Goal: Transaction & Acquisition: Book appointment/travel/reservation

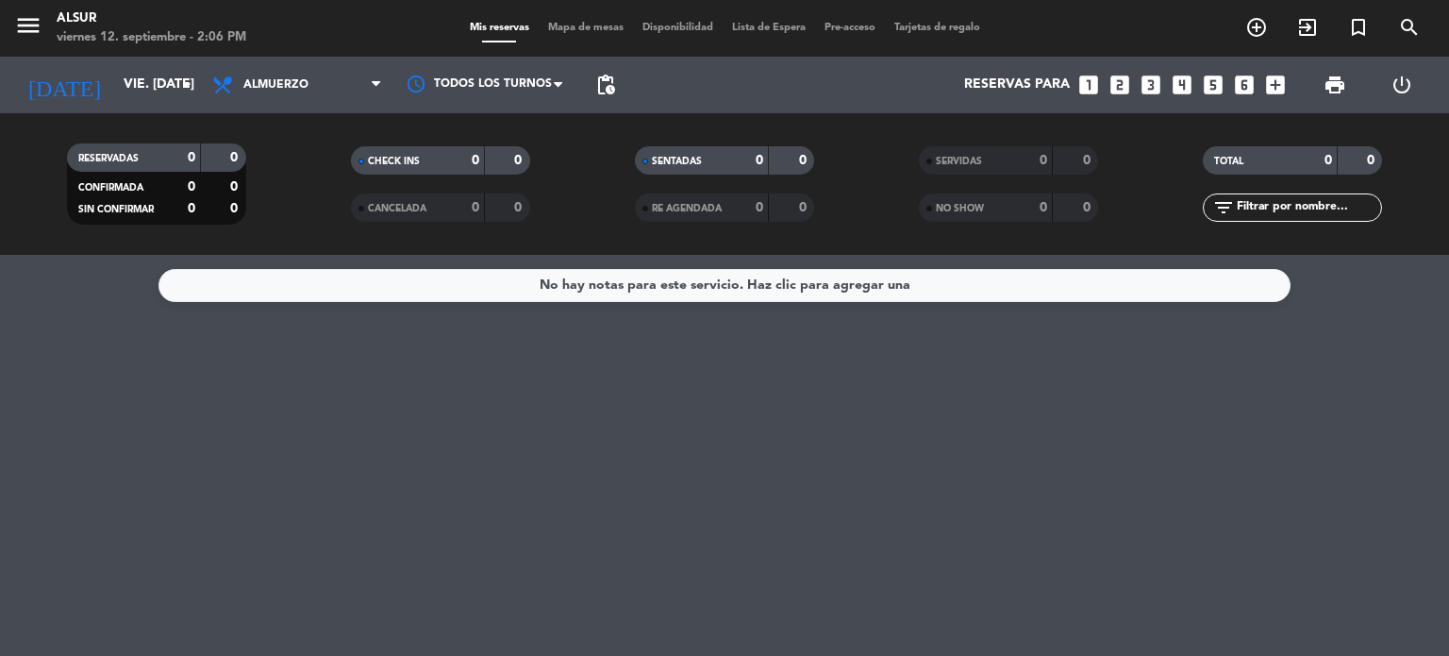
click at [142, 75] on input "vie. [DATE]" at bounding box center [203, 85] width 179 height 34
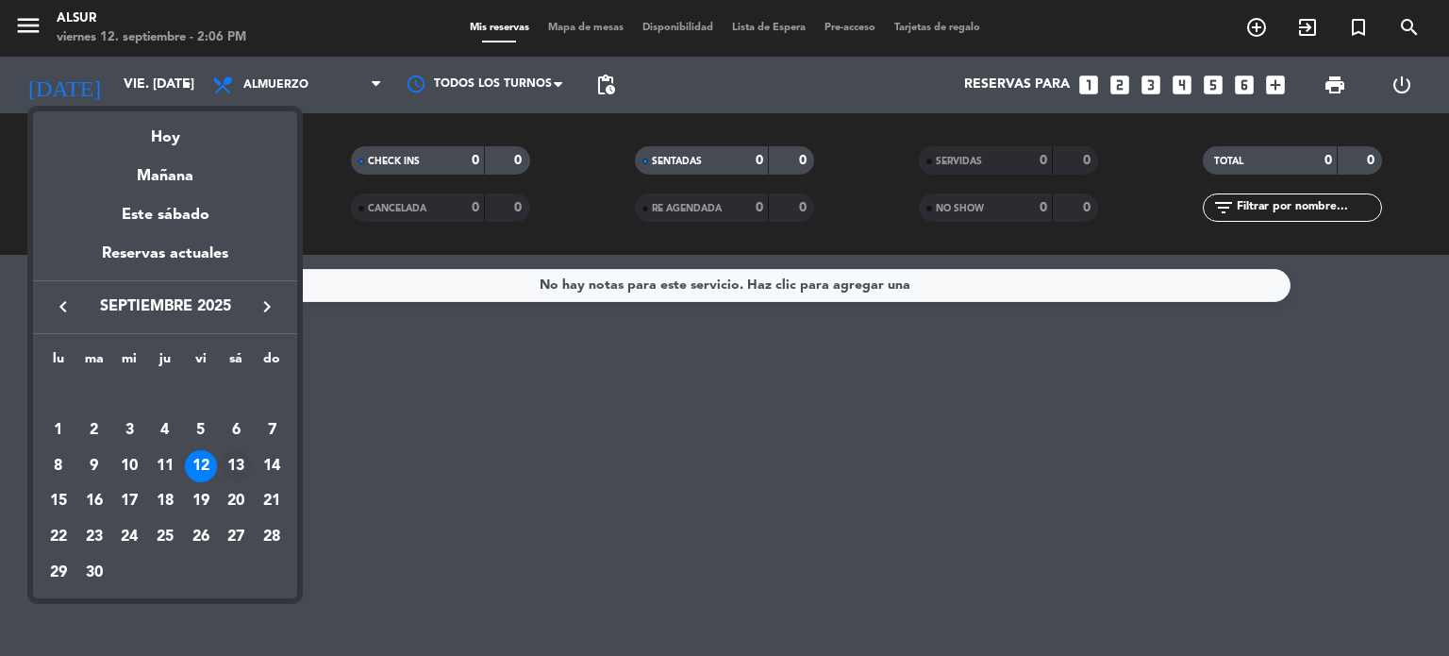
click at [248, 463] on div "13" at bounding box center [236, 466] width 32 height 32
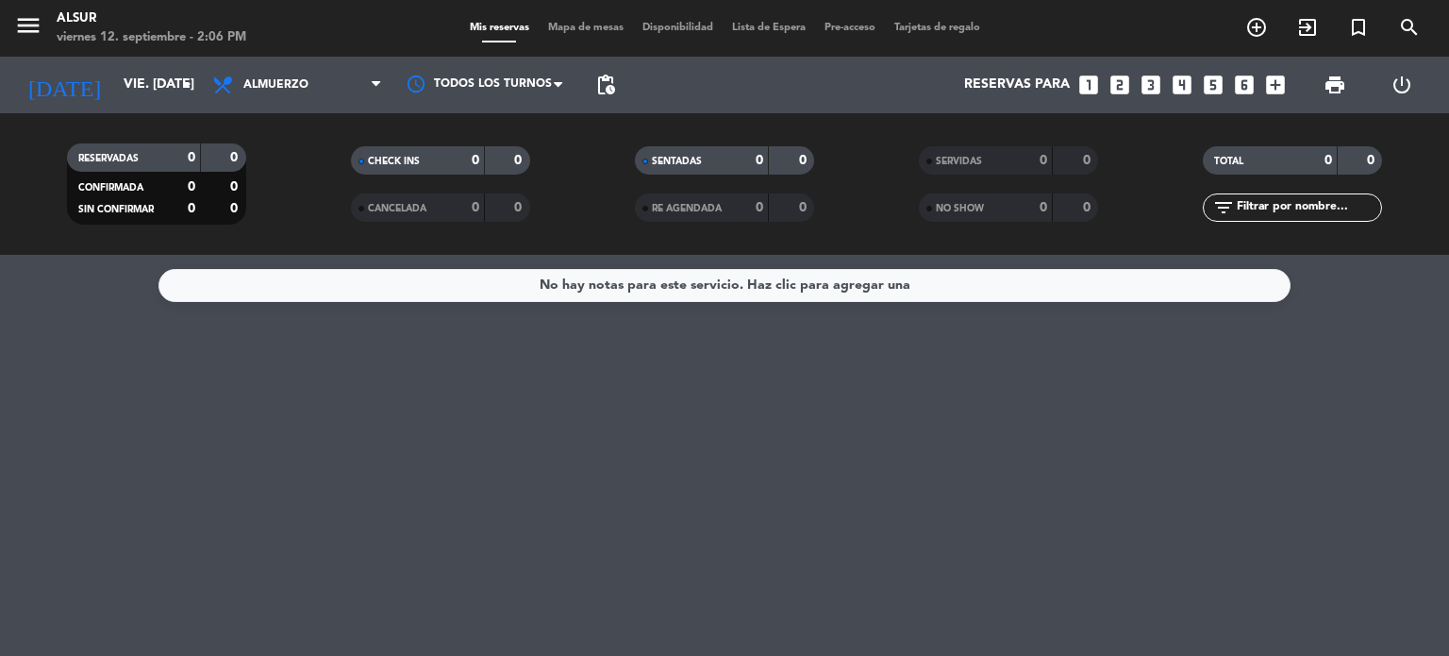
type input "sáb. [DATE]"
click at [272, 92] on span "Almuerzo" at bounding box center [297, 85] width 189 height 42
click at [268, 203] on div "menu Alsur viernes 12. septiembre - 2:06 PM Mis reservas Mapa de mesas Disponib…" at bounding box center [724, 127] width 1449 height 255
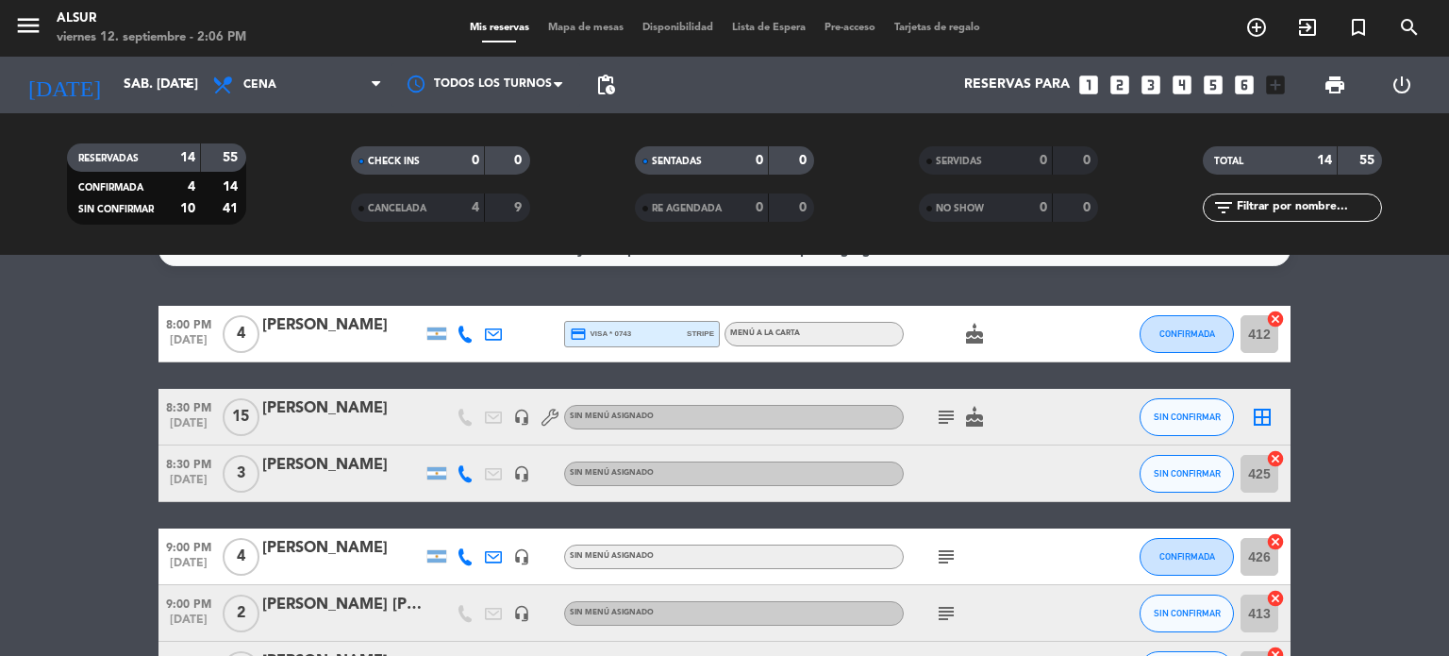
click at [9, 301] on div "No hay notas para este servicio. Haz clic para agregar una 8:00 PM [DATE] 4 [PE…" at bounding box center [724, 455] width 1449 height 401
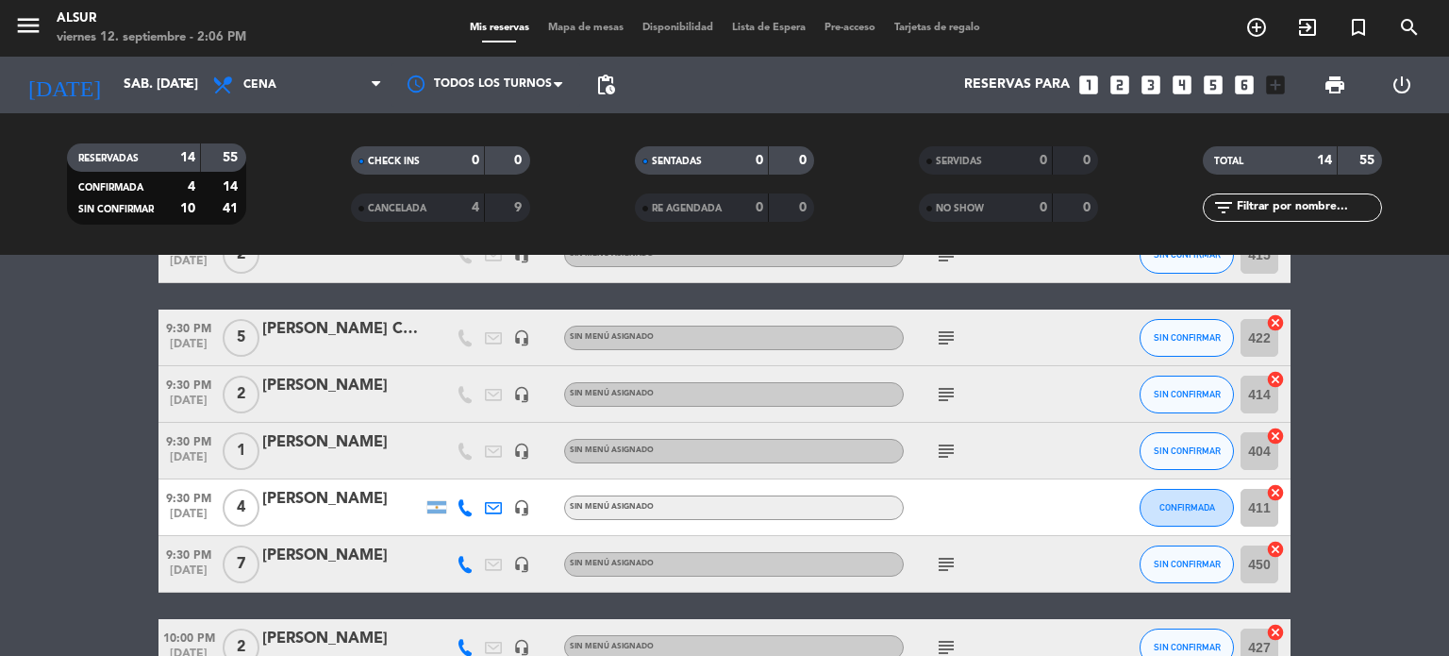
scroll to position [526, 0]
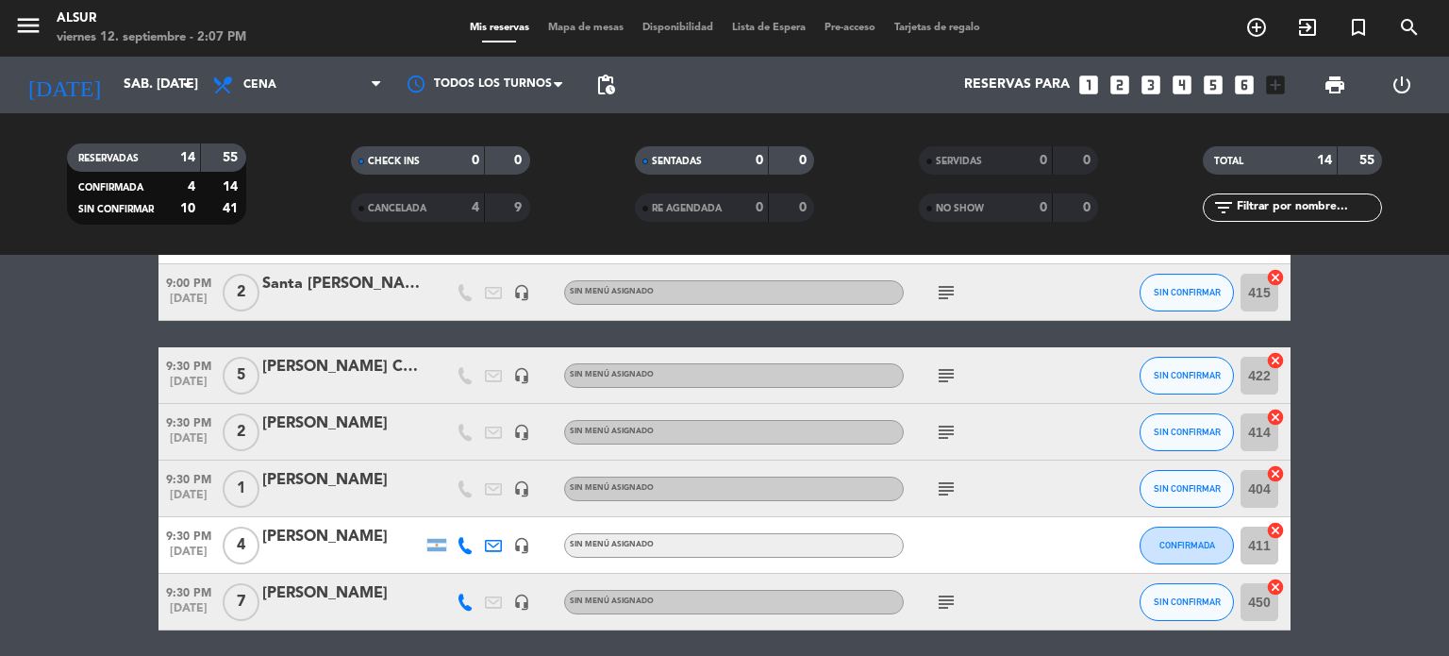
click at [65, 435] on bookings-row "8:00 PM [DATE] 4 [PERSON_NAME] credit_card visa * 0743 stripe MENÚ A LA CARTA c…" at bounding box center [724, 264] width 1449 height 898
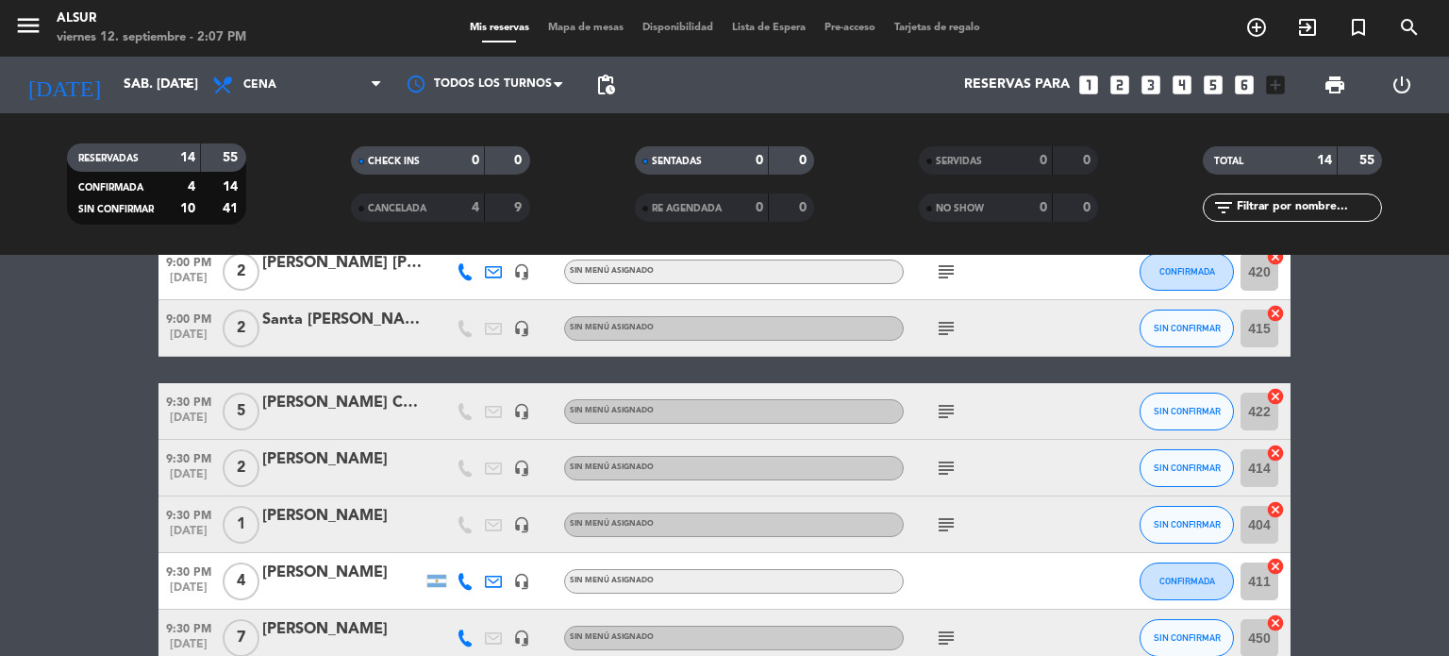
scroll to position [489, 0]
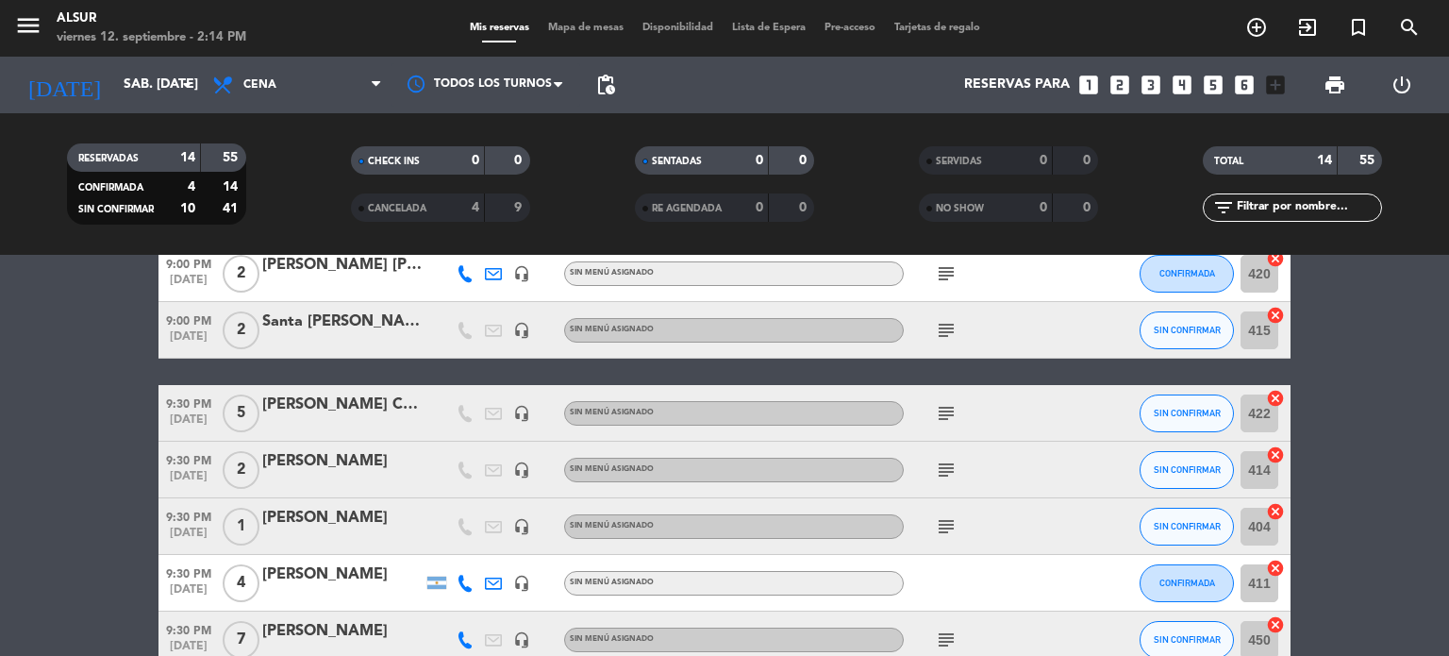
click at [1113, 91] on icon "looks_two" at bounding box center [1119, 85] width 25 height 25
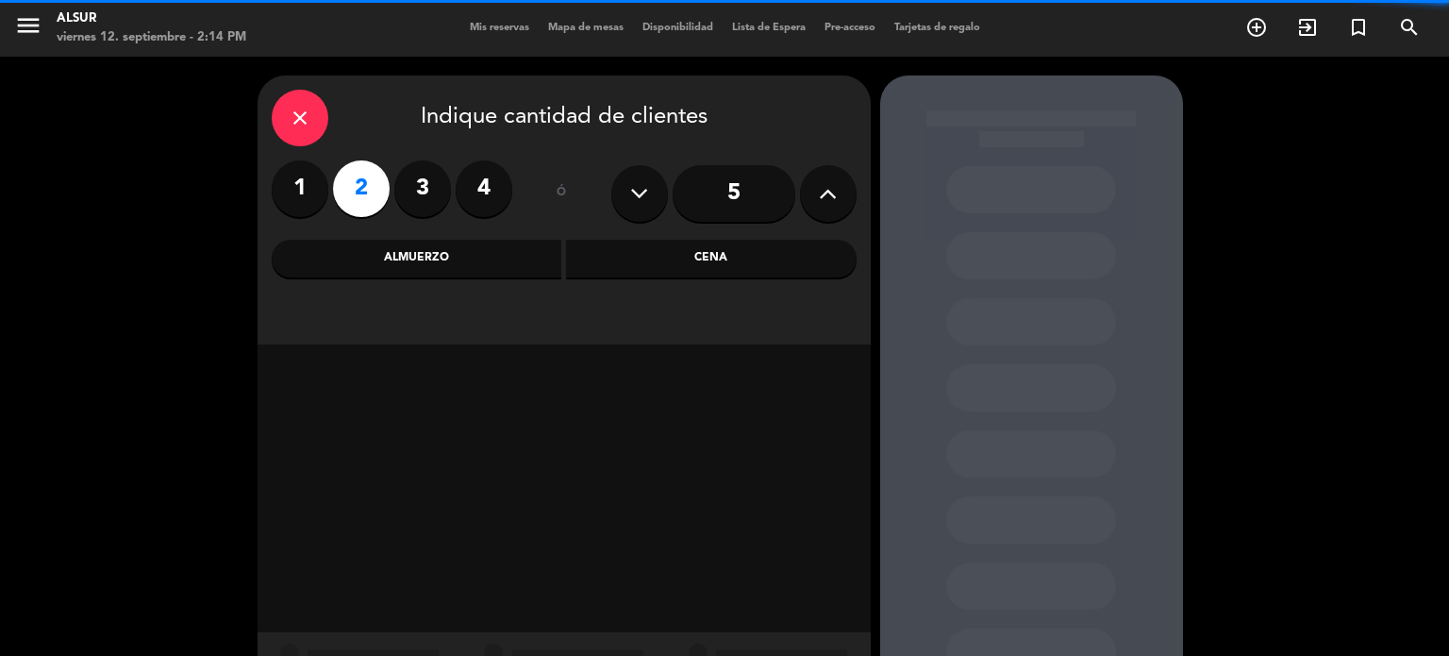
click at [704, 258] on div "Cena" at bounding box center [711, 259] width 291 height 38
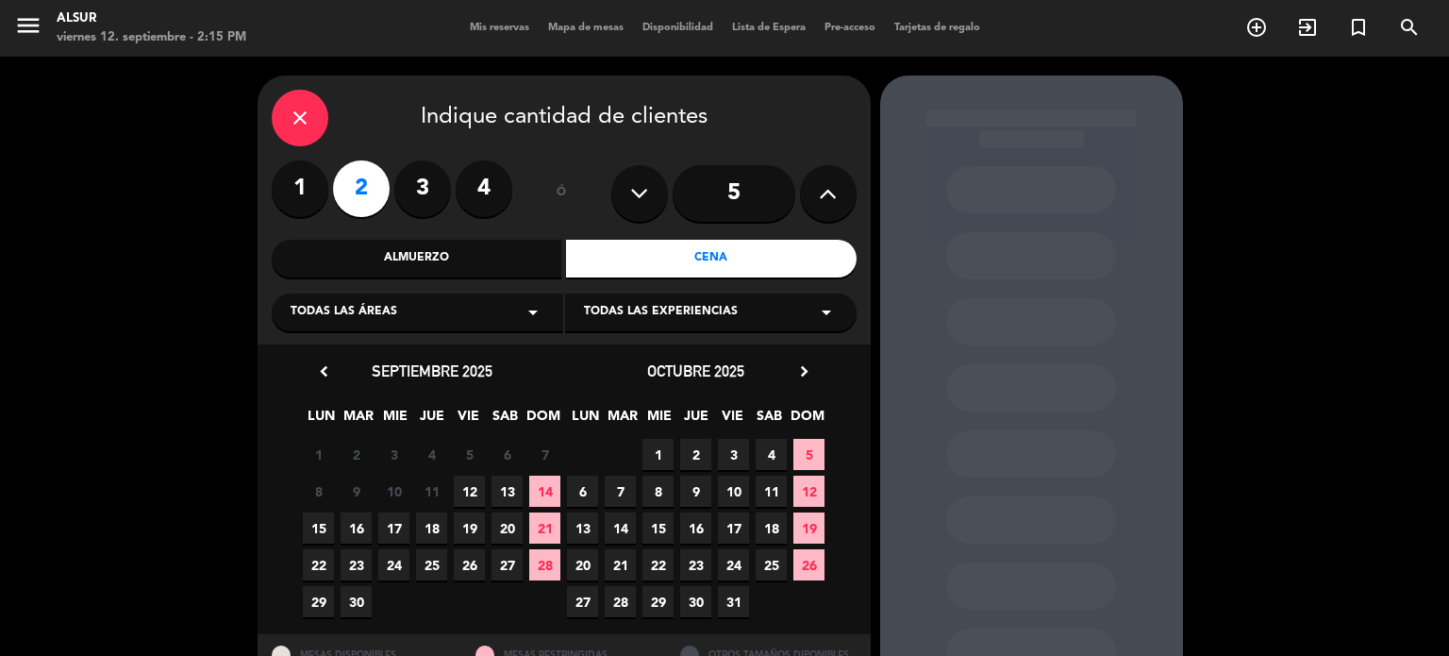
click at [510, 495] on span "13" at bounding box center [506, 490] width 31 height 31
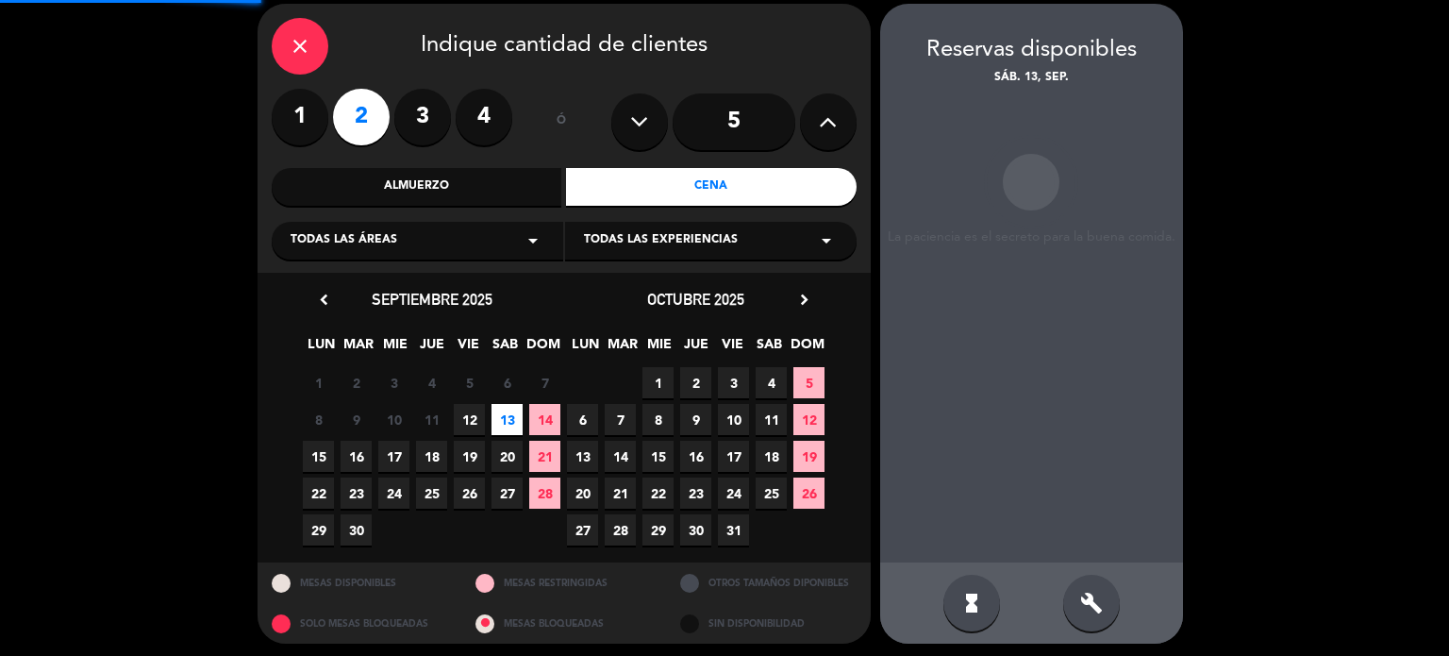
scroll to position [75, 0]
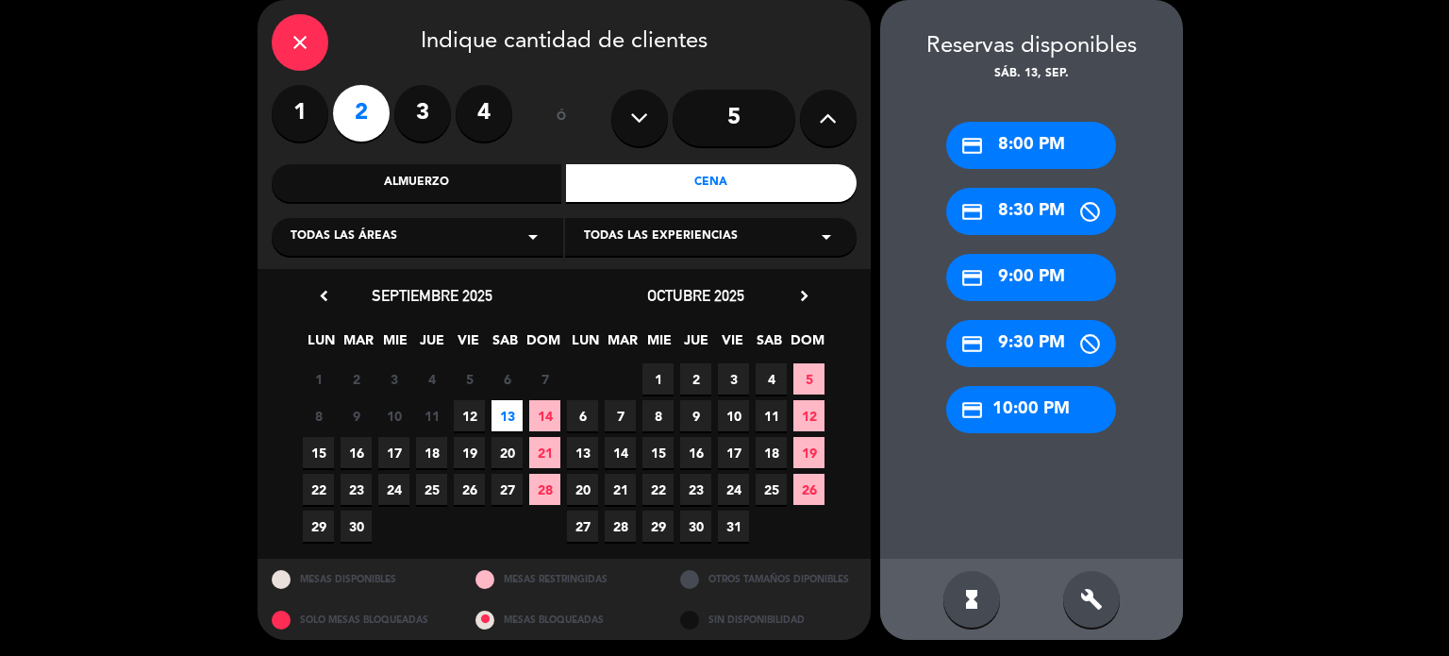
click at [1026, 278] on div "credit_card 9:00 PM" at bounding box center [1031, 277] width 170 height 47
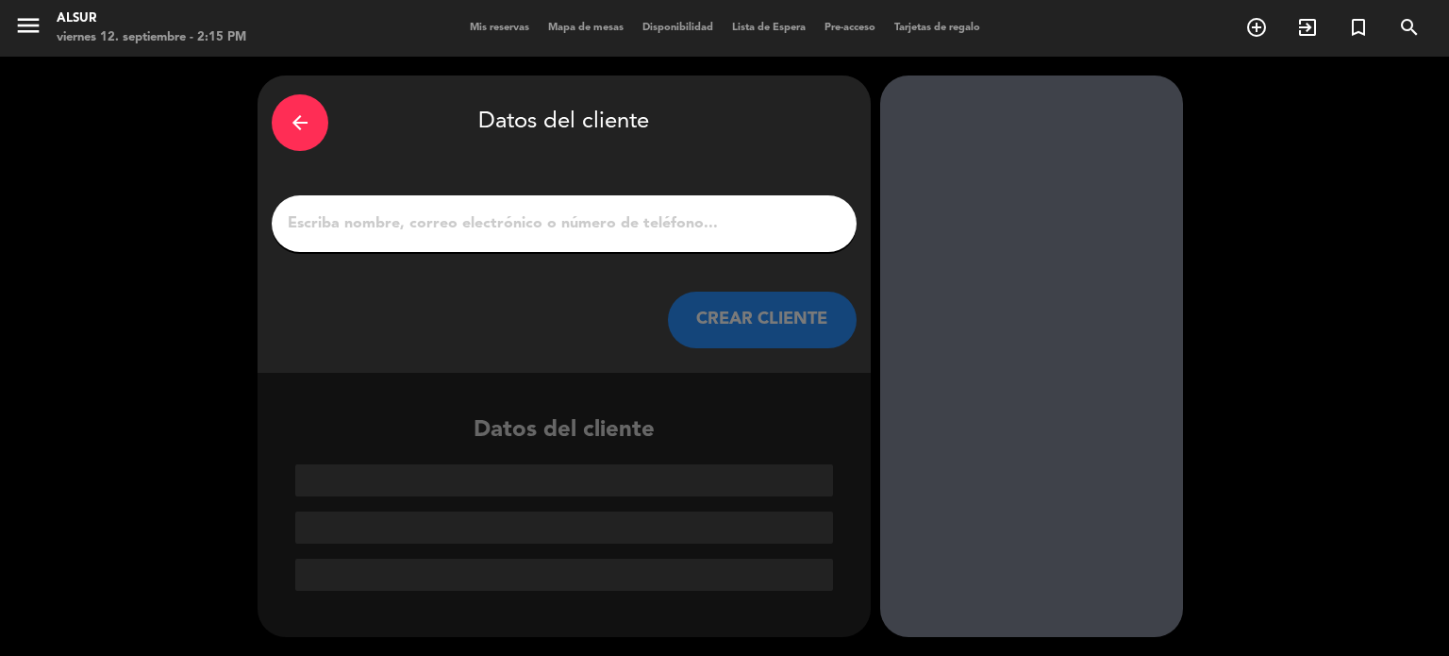
scroll to position [0, 0]
click at [776, 225] on input "1" at bounding box center [564, 223] width 557 height 26
paste input "[PERSON_NAME]"
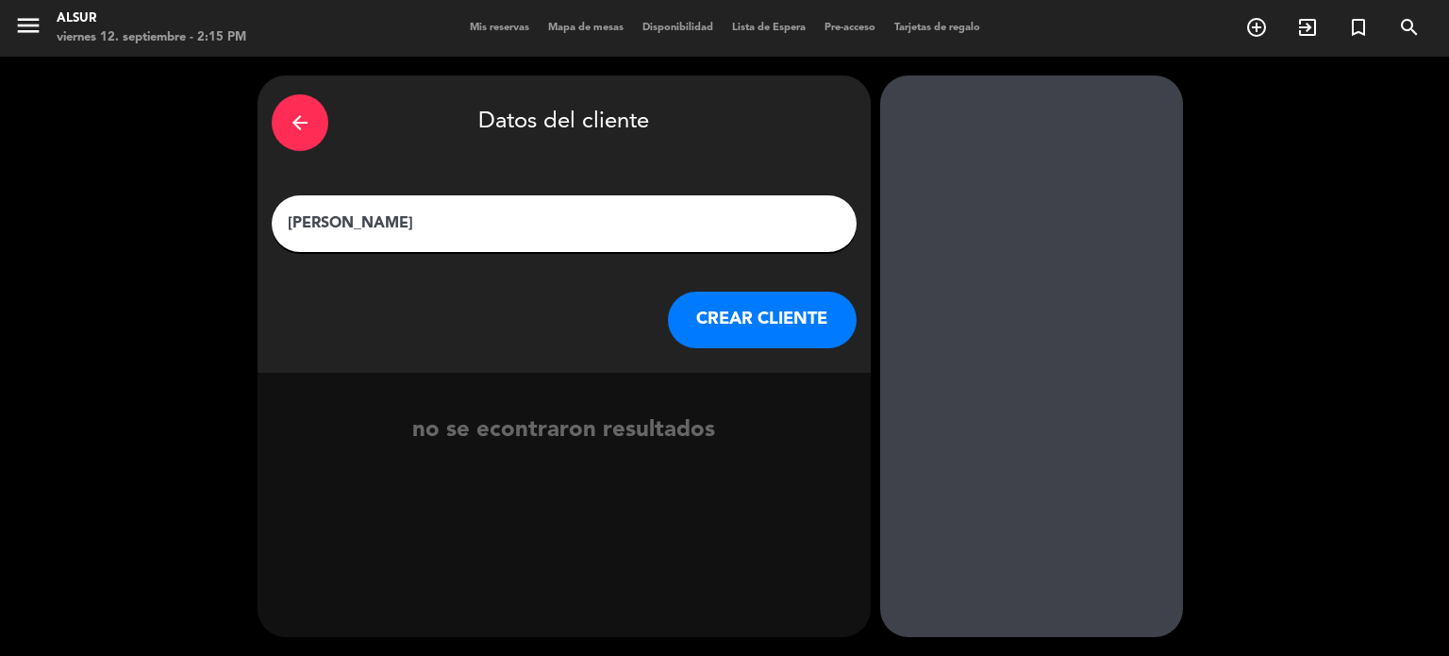
click at [347, 218] on input "[PERSON_NAME]" at bounding box center [564, 223] width 557 height 26
type input "[PERSON_NAME]"
click at [685, 324] on button "CREAR CLIENTE" at bounding box center [762, 319] width 189 height 57
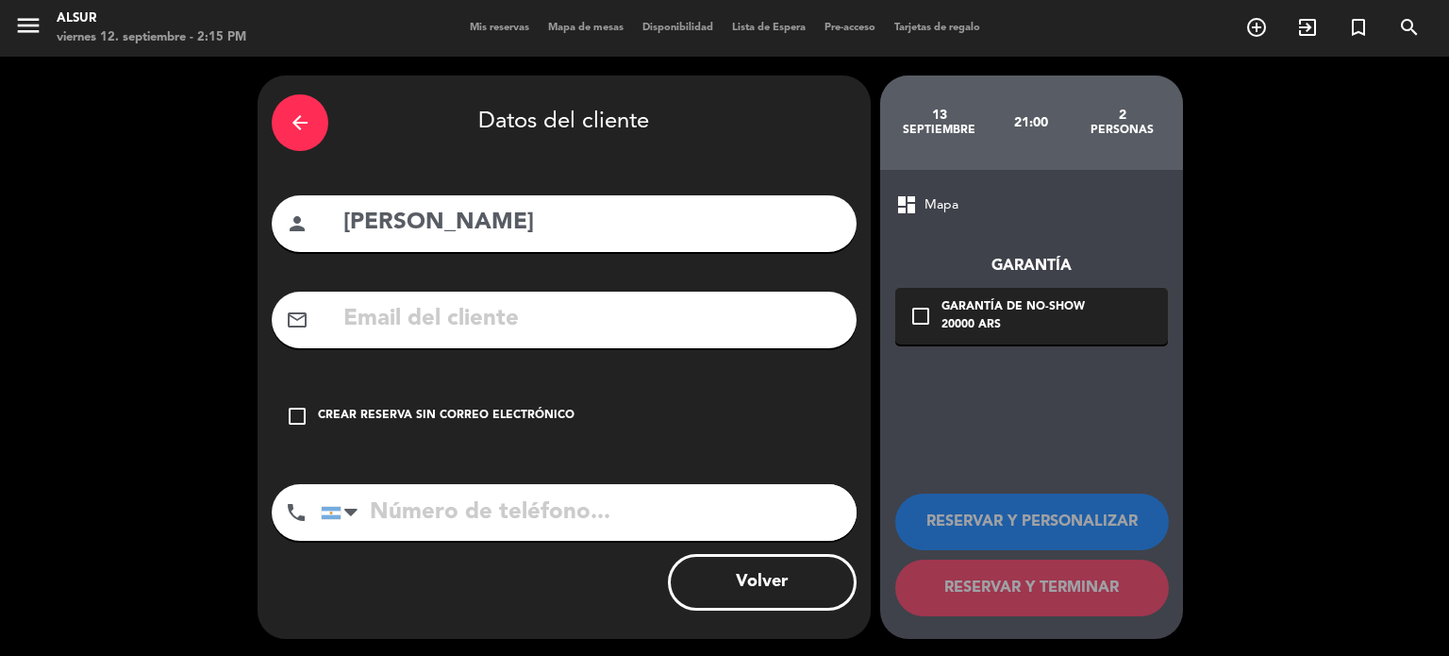
click at [458, 429] on div "check_box_outline_blank Crear reserva sin correo electrónico" at bounding box center [564, 416] width 585 height 57
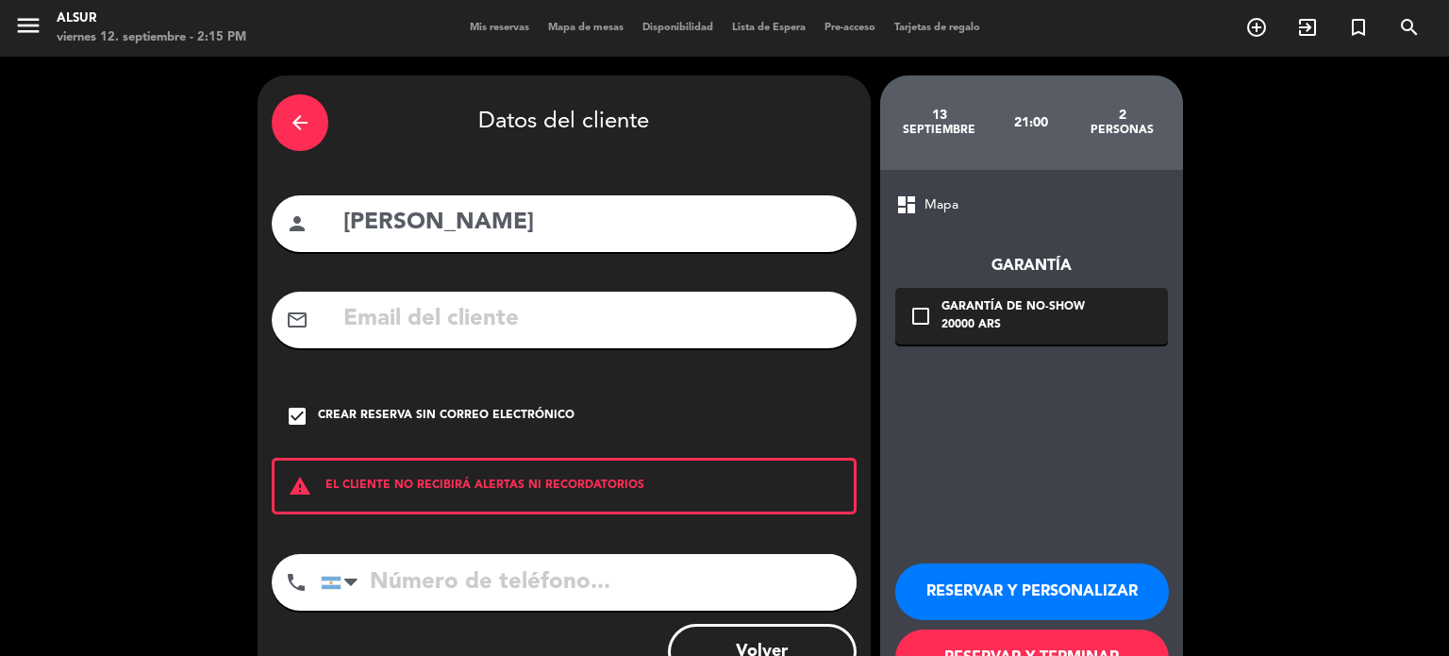
click at [1037, 575] on button "RESERVAR Y PERSONALIZAR" at bounding box center [1032, 591] width 274 height 57
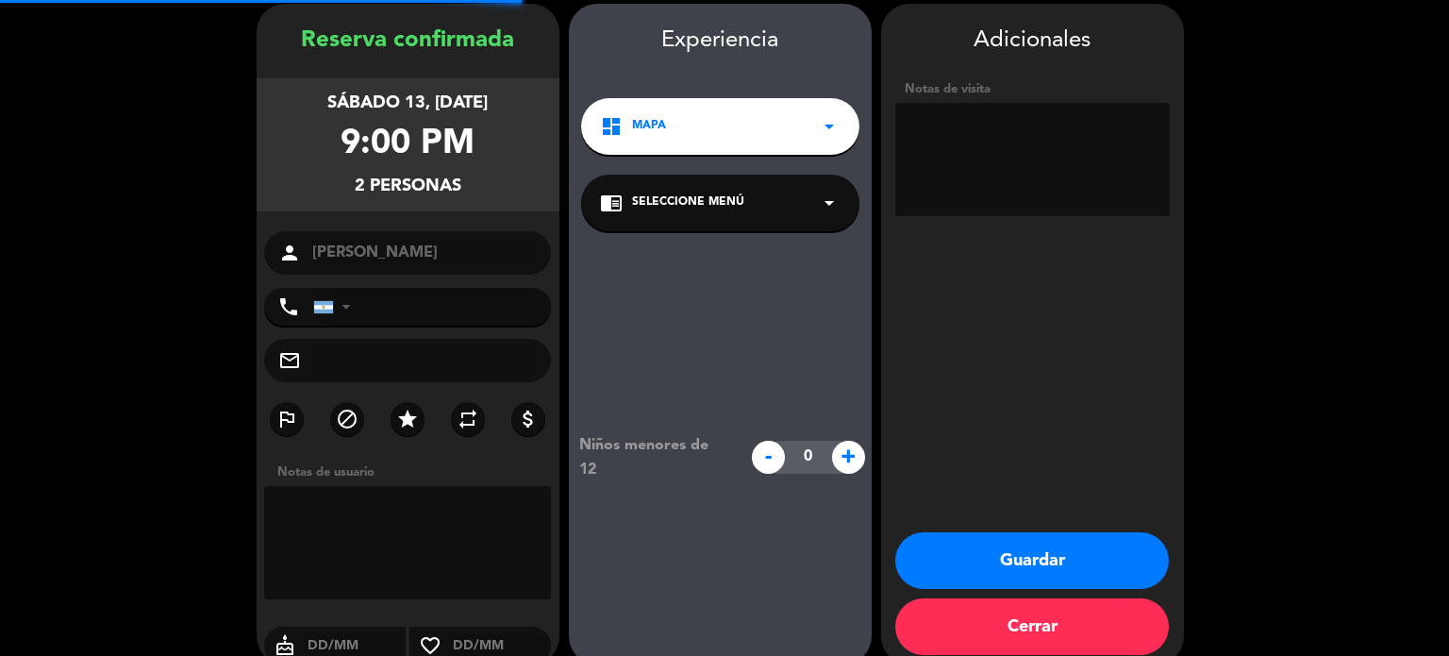
scroll to position [75, 0]
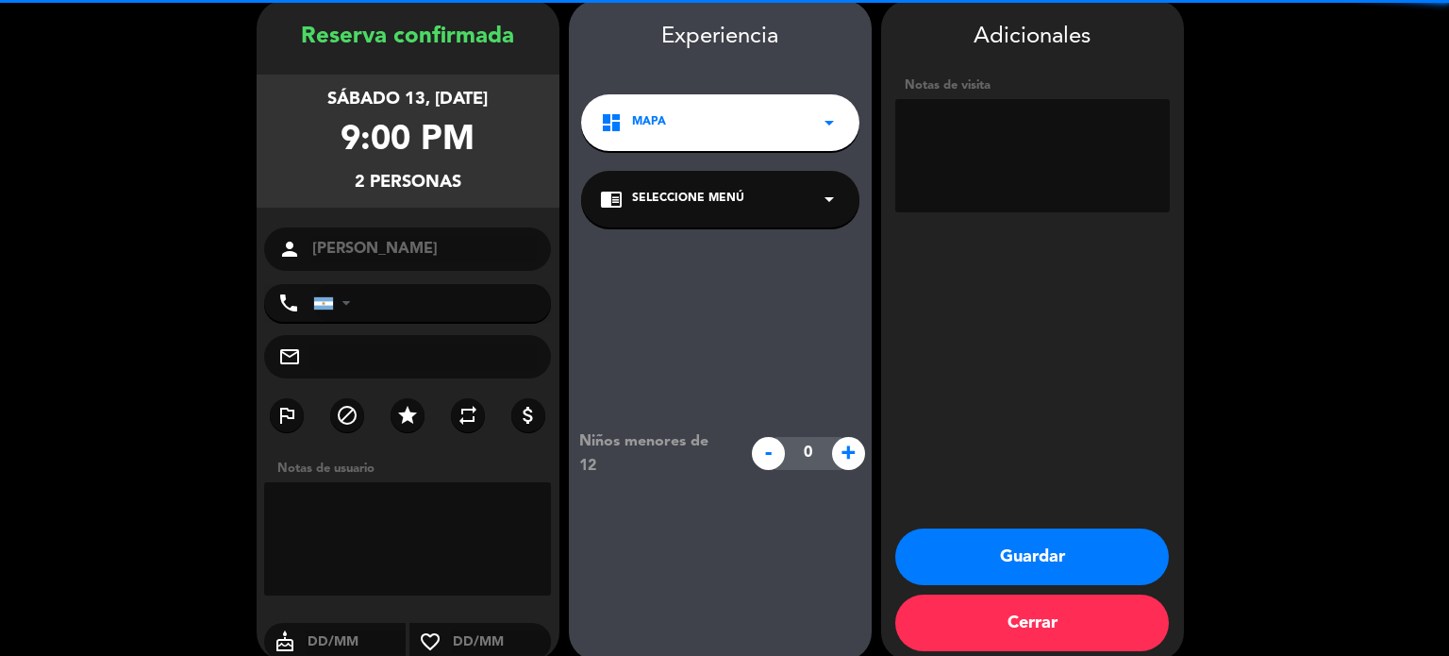
click at [944, 175] on textarea at bounding box center [1032, 155] width 275 height 113
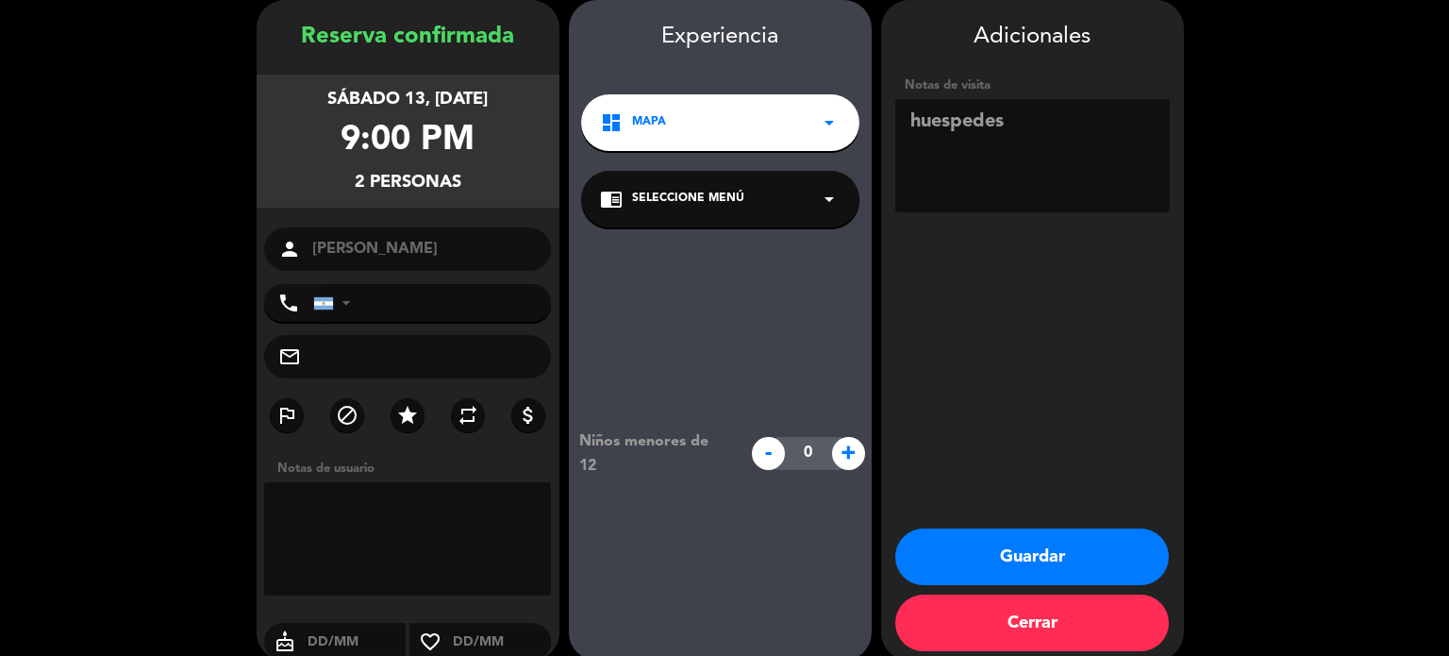
type textarea "huespedes"
click at [513, 319] on input "tel" at bounding box center [432, 303] width 239 height 38
paste input "54 9 2215 45-7311"
type input "54 9 2215 45-7311"
click at [391, 362] on input "text" at bounding box center [423, 356] width 227 height 26
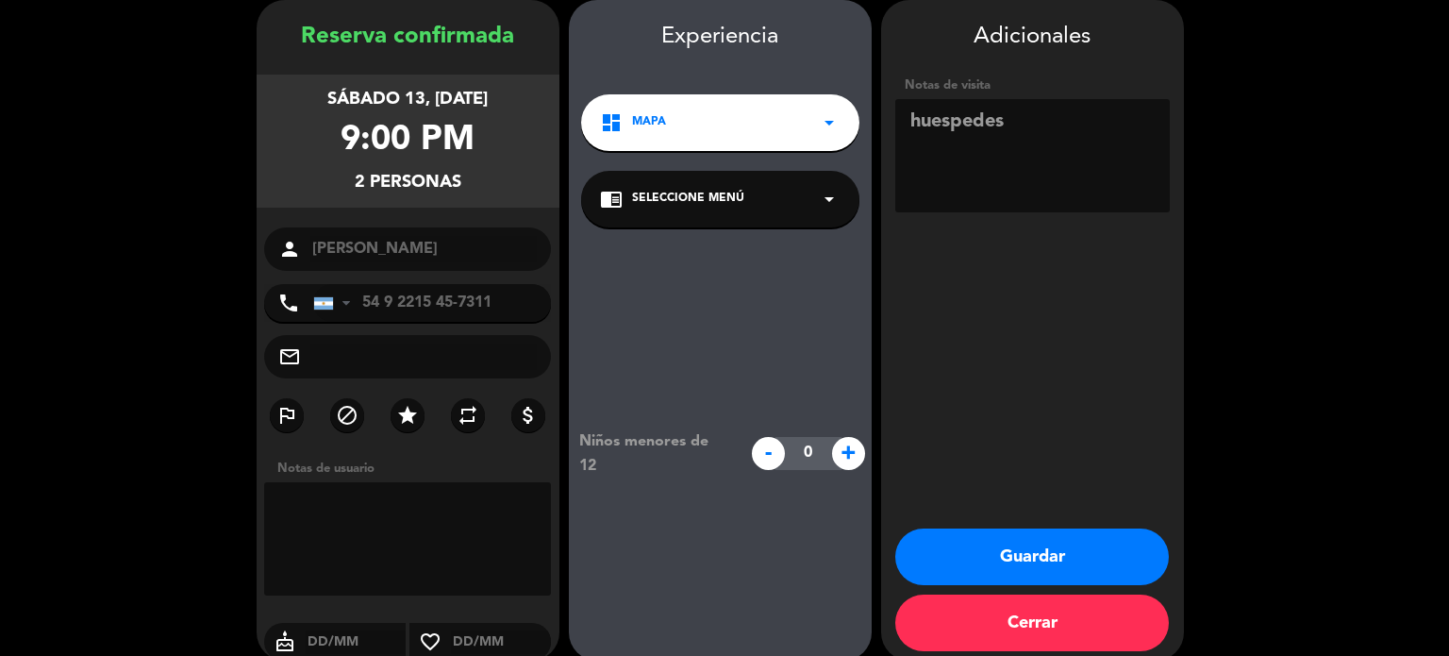
paste input "[EMAIL_ADDRESS][DOMAIN_NAME]"
type input "[EMAIL_ADDRESS][DOMAIN_NAME]"
click at [985, 541] on button "Guardar" at bounding box center [1032, 556] width 274 height 57
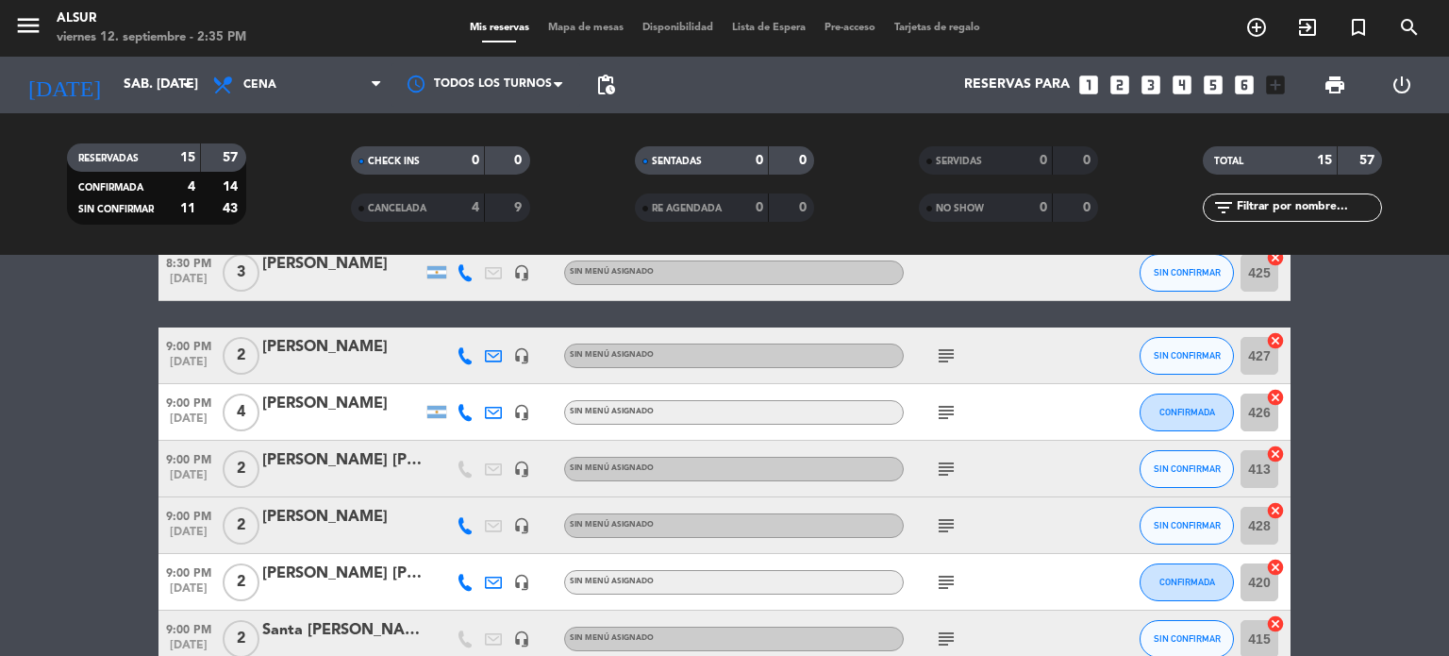
scroll to position [302, 0]
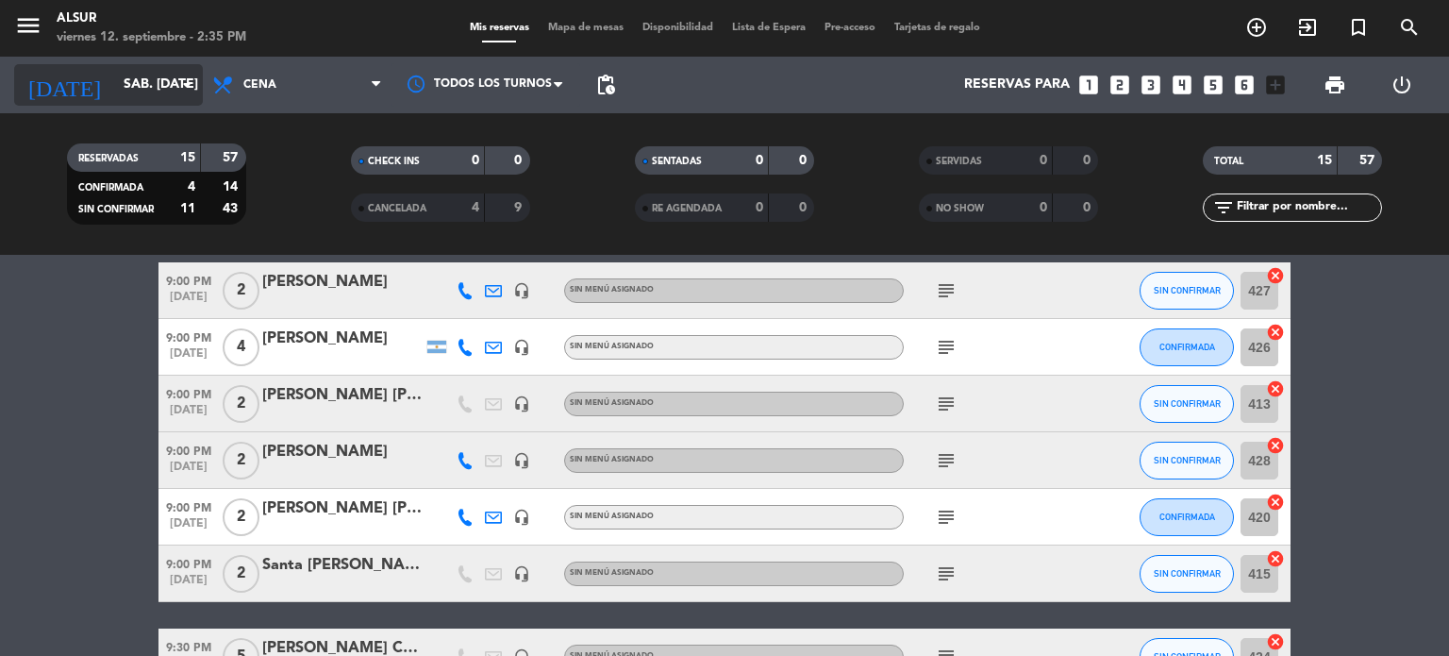
click at [117, 80] on input "sáb. [DATE]" at bounding box center [203, 85] width 179 height 34
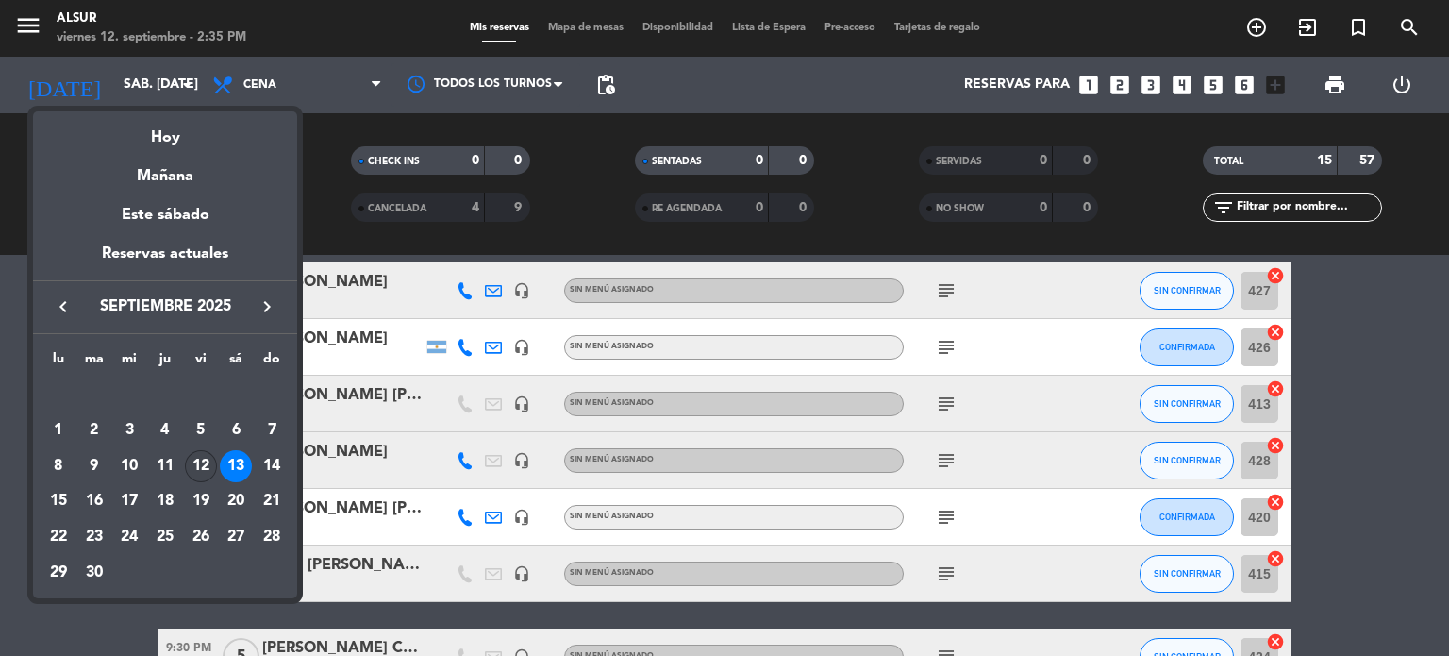
click at [200, 458] on div "12" at bounding box center [201, 466] width 32 height 32
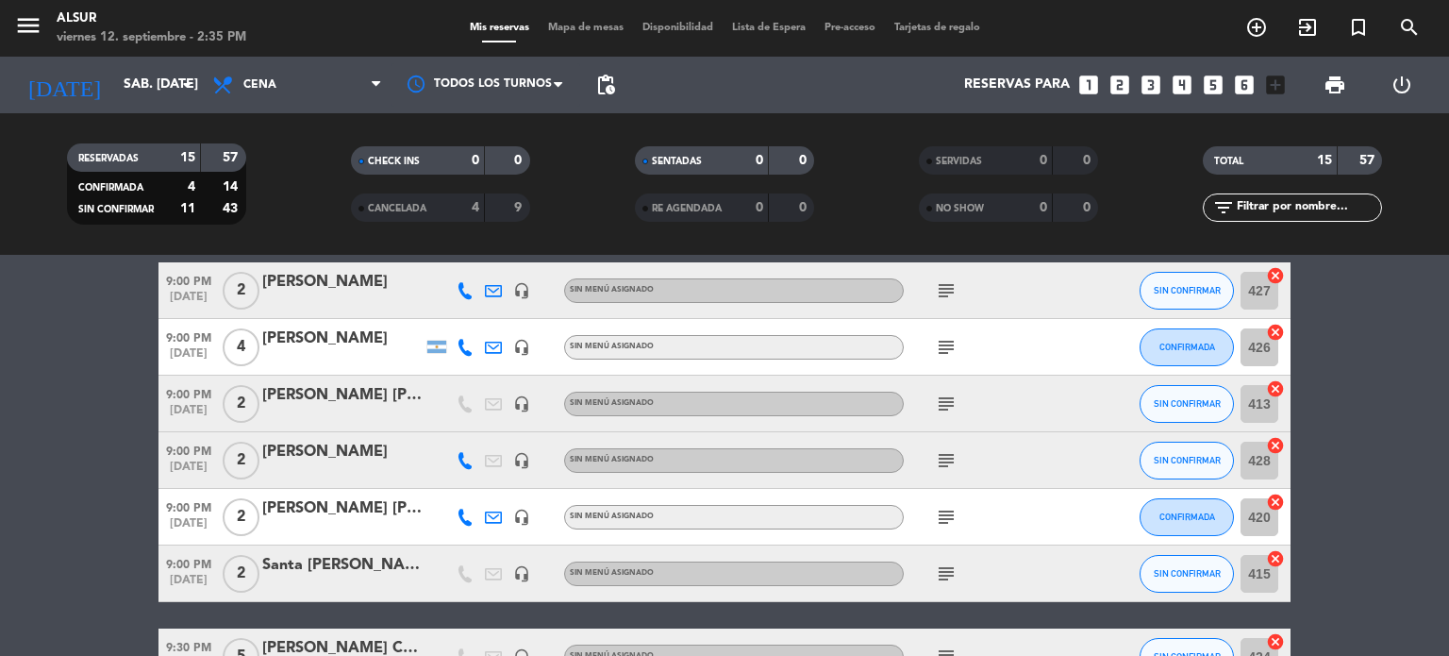
type input "vie. [DATE]"
